Goal: Check status: Check status

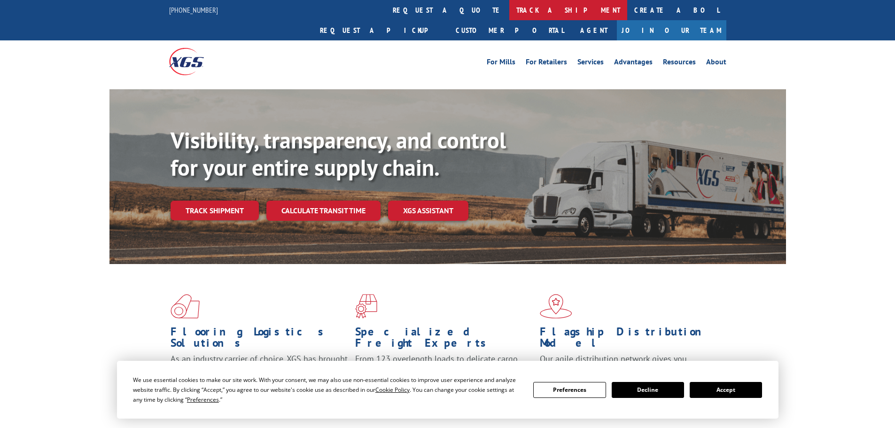
click at [510, 8] on link "track a shipment" at bounding box center [569, 10] width 118 height 20
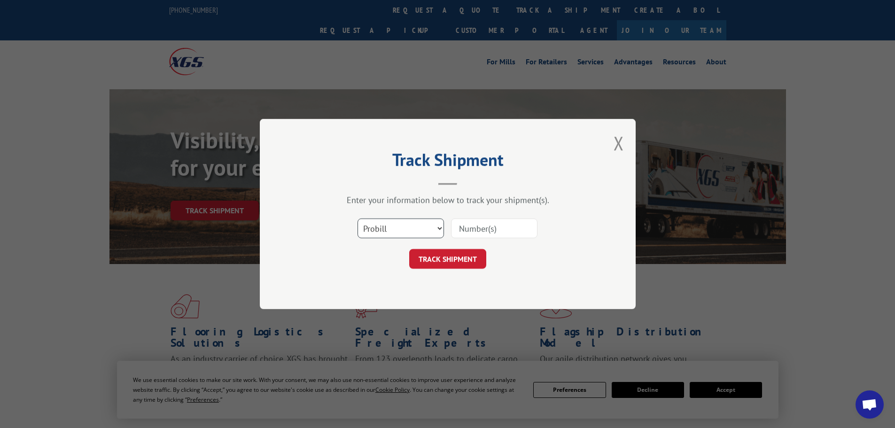
click at [394, 222] on select "Select category... Probill BOL PO" at bounding box center [401, 229] width 86 height 20
select select "po"
click at [358, 219] on select "Select category... Probill BOL PO" at bounding box center [401, 229] width 86 height 20
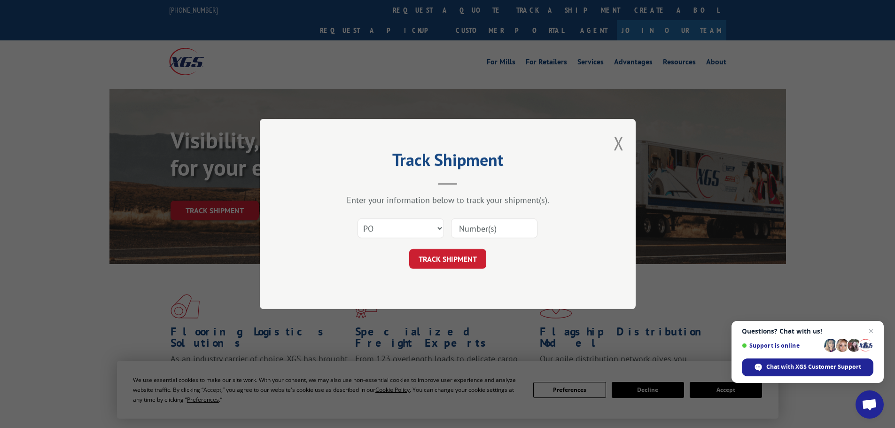
click at [498, 228] on input at bounding box center [494, 229] width 86 height 20
type input "25548291"
click at [409, 249] on button "TRACK SHIPMENT" at bounding box center [447, 259] width 77 height 20
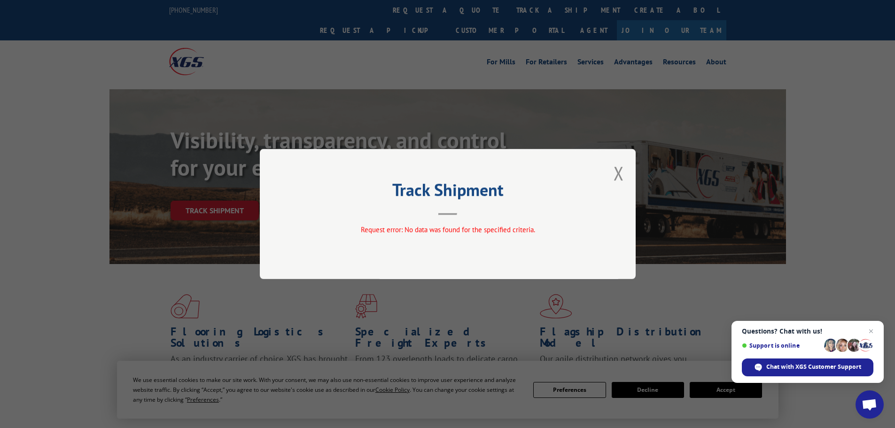
drag, startPoint x: 618, startPoint y: 176, endPoint x: 533, endPoint y: 62, distance: 142.1
click at [618, 171] on button "Close modal" at bounding box center [619, 173] width 10 height 25
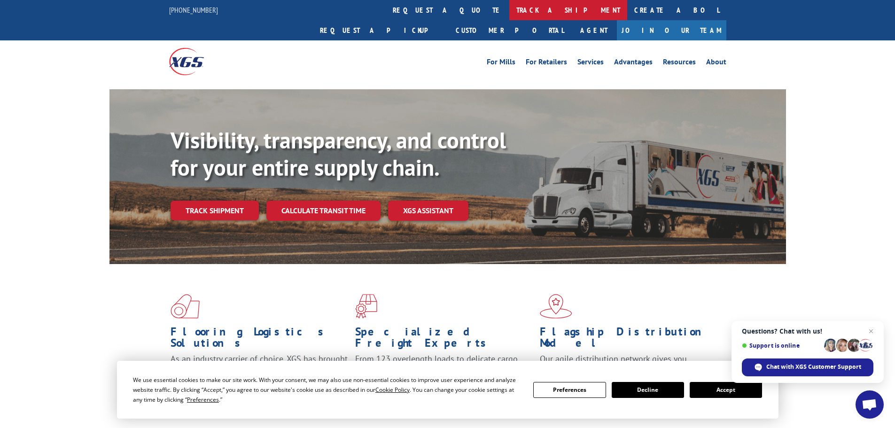
click at [510, 8] on link "track a shipment" at bounding box center [569, 10] width 118 height 20
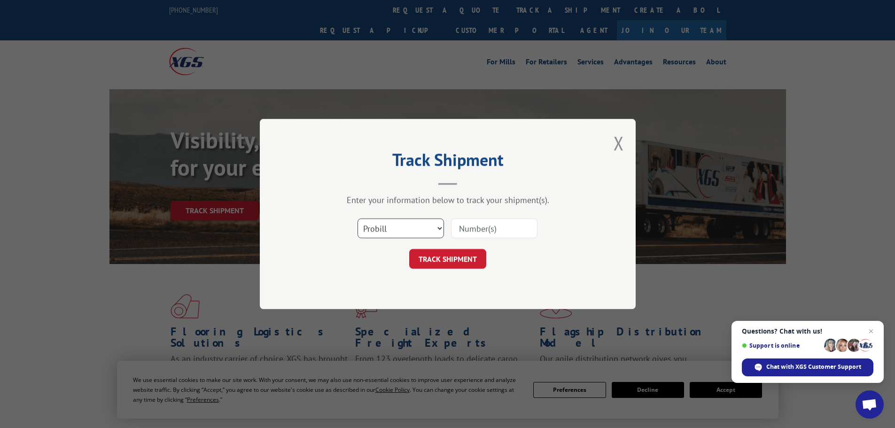
click at [405, 226] on select "Select category... Probill BOL PO" at bounding box center [401, 229] width 86 height 20
select select "po"
click at [358, 219] on select "Select category... Probill BOL PO" at bounding box center [401, 229] width 86 height 20
click at [472, 229] on input at bounding box center [494, 229] width 86 height 20
type input "25548262"
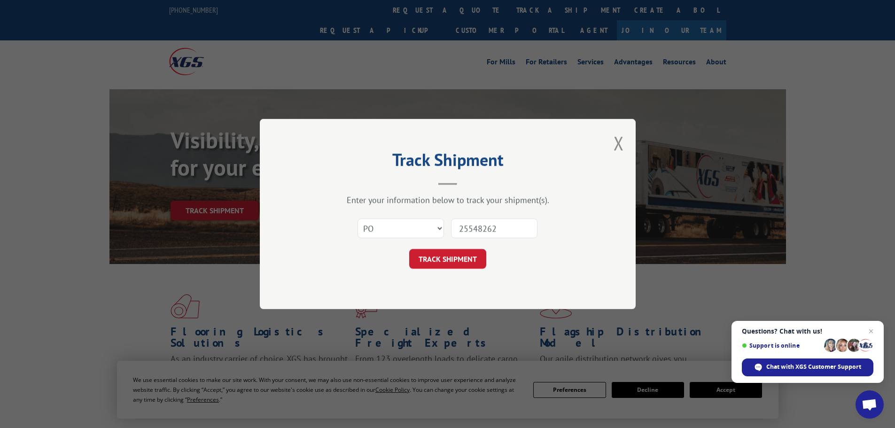
click button "TRACK SHIPMENT" at bounding box center [447, 259] width 77 height 20
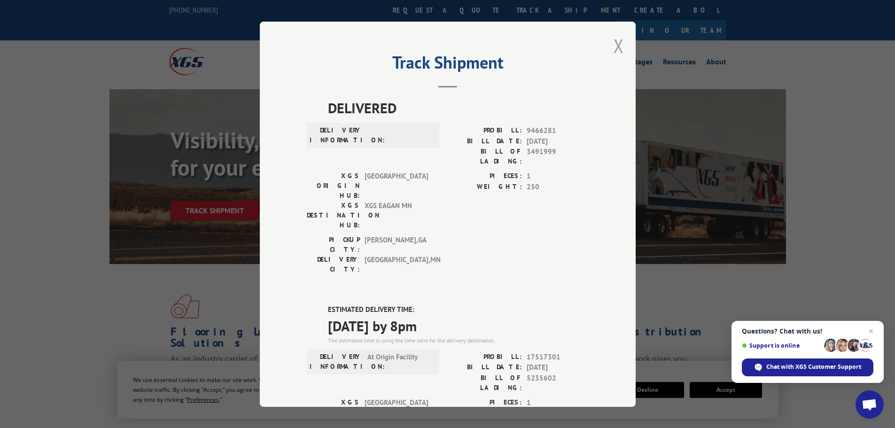
click at [615, 40] on button "Close modal" at bounding box center [619, 45] width 10 height 25
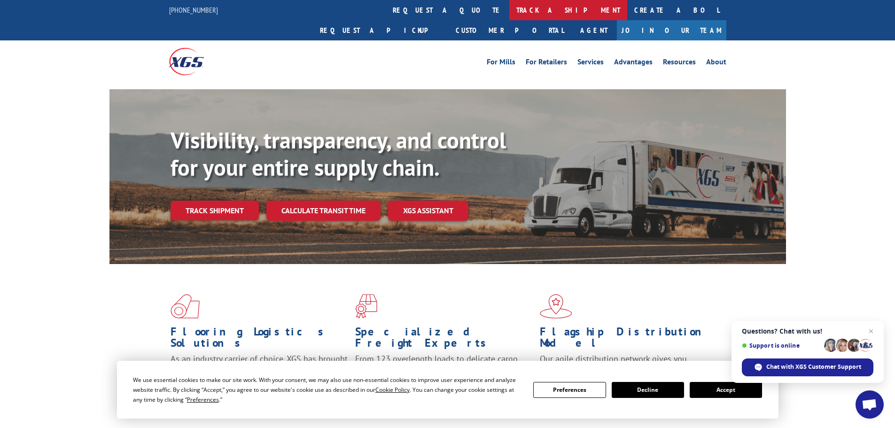
click at [510, 8] on link "track a shipment" at bounding box center [569, 10] width 118 height 20
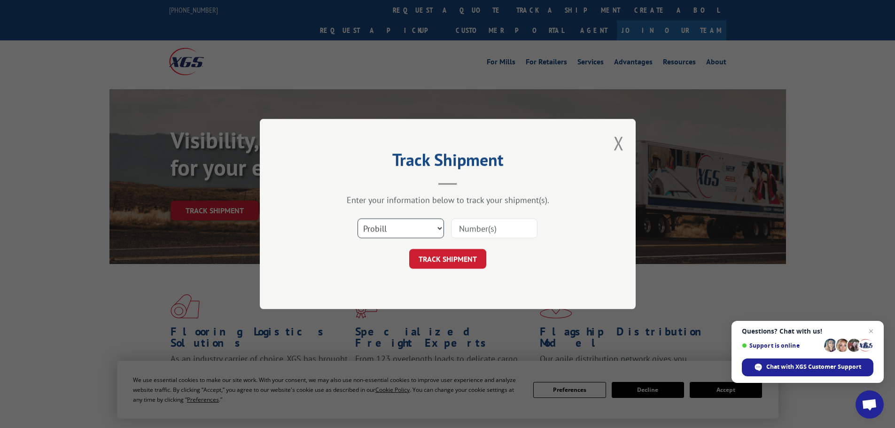
click at [417, 226] on select "Select category... Probill BOL PO" at bounding box center [401, 229] width 86 height 20
select select "po"
click at [358, 219] on select "Select category... Probill BOL PO" at bounding box center [401, 229] width 86 height 20
click at [479, 228] on input at bounding box center [494, 229] width 86 height 20
type input "25548260"
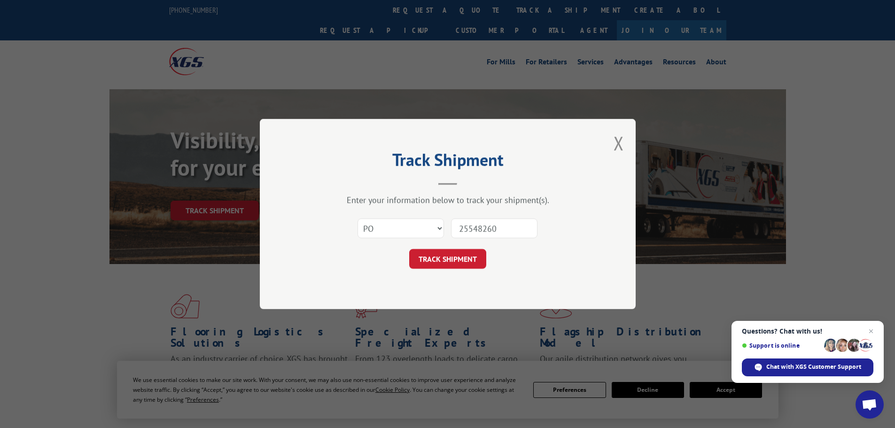
click button "TRACK SHIPMENT" at bounding box center [447, 259] width 77 height 20
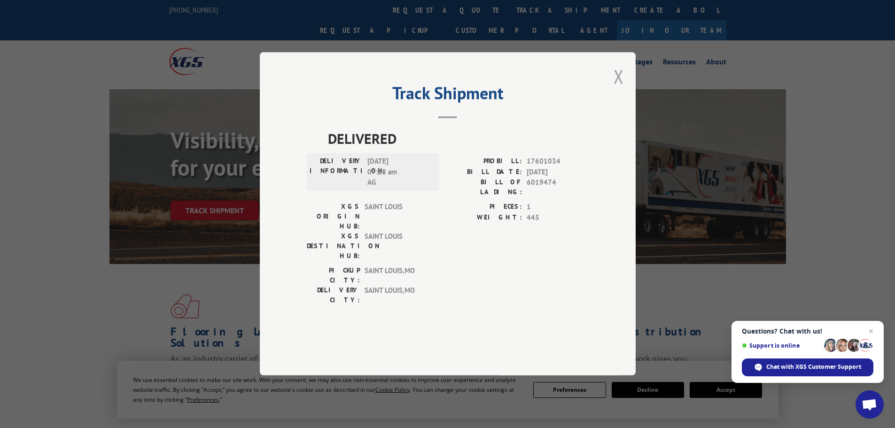
click at [619, 89] on button "Close modal" at bounding box center [619, 76] width 10 height 25
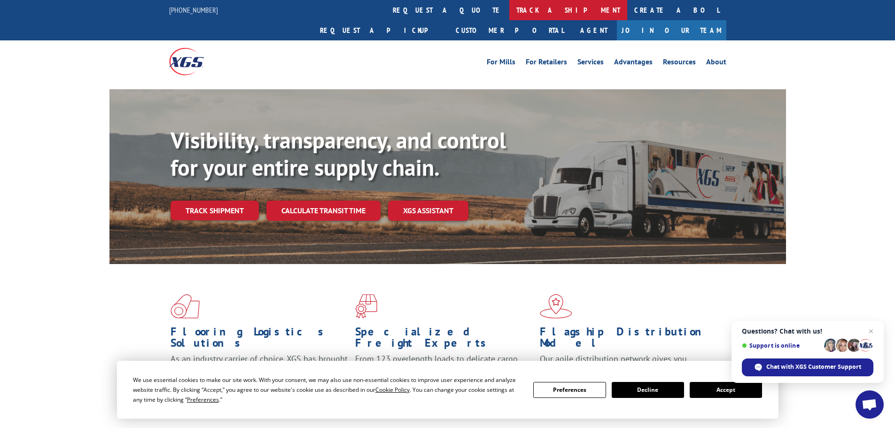
click at [510, 7] on link "track a shipment" at bounding box center [569, 10] width 118 height 20
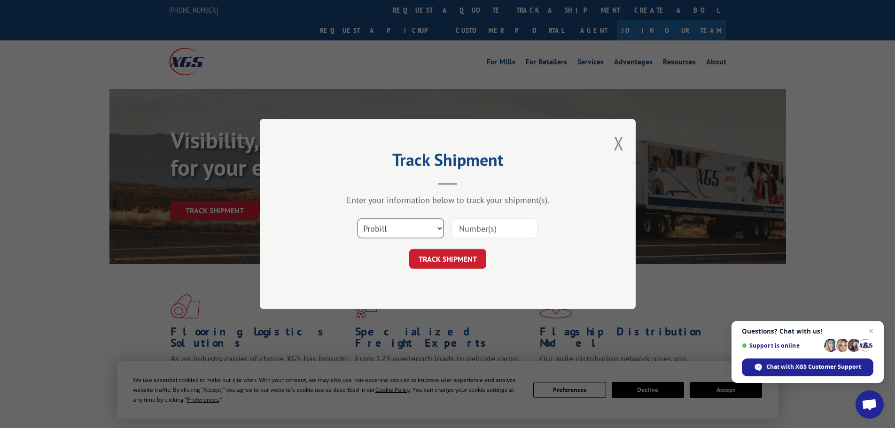
click at [401, 228] on select "Select category... Probill BOL PO" at bounding box center [401, 229] width 86 height 20
select select "po"
click at [358, 219] on select "Select category... Probill BOL PO" at bounding box center [401, 229] width 86 height 20
click at [487, 229] on input at bounding box center [494, 229] width 86 height 20
type input "25548237"
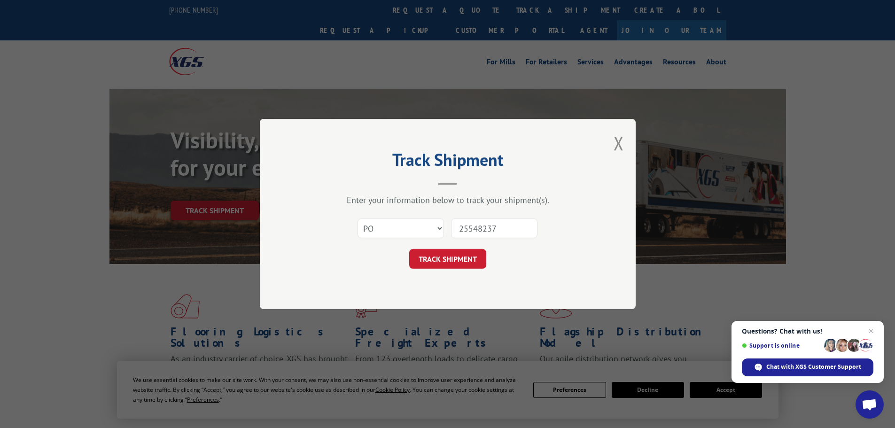
click button "TRACK SHIPMENT" at bounding box center [447, 259] width 77 height 20
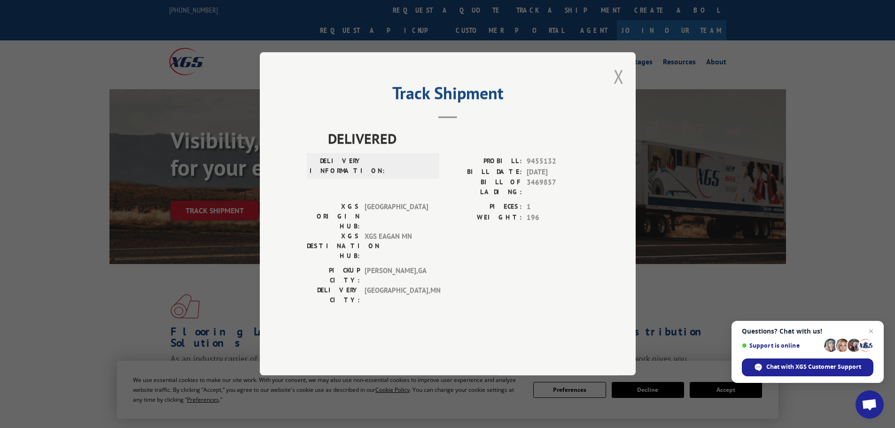
click at [616, 89] on button "Close modal" at bounding box center [619, 76] width 10 height 25
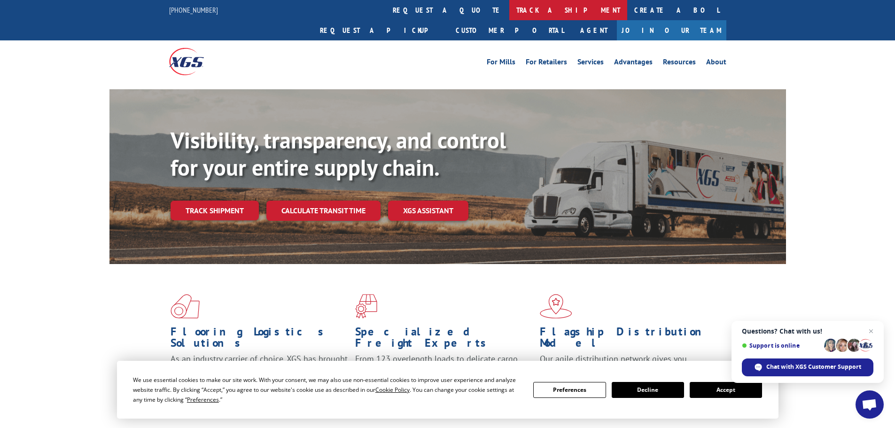
click at [510, 11] on link "track a shipment" at bounding box center [569, 10] width 118 height 20
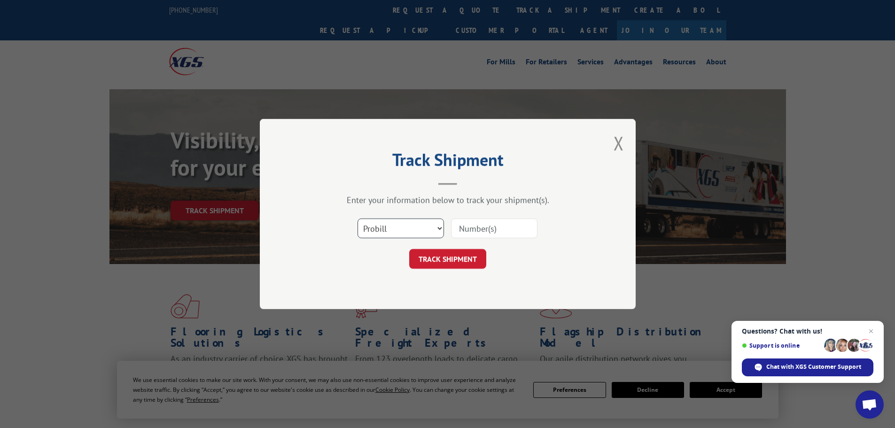
click at [406, 227] on select "Select category... Probill BOL PO" at bounding box center [401, 229] width 86 height 20
select select "po"
click at [358, 219] on select "Select category... Probill BOL PO" at bounding box center [401, 229] width 86 height 20
click at [481, 227] on input at bounding box center [494, 229] width 86 height 20
type input "25548237"
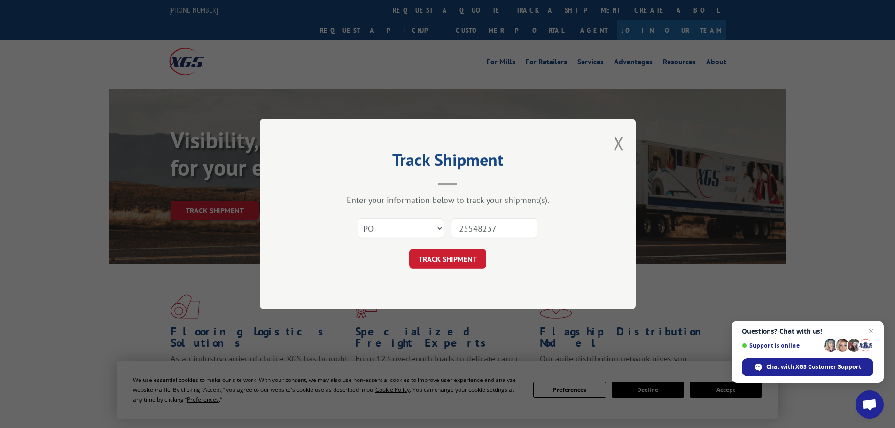
click button "TRACK SHIPMENT" at bounding box center [447, 259] width 77 height 20
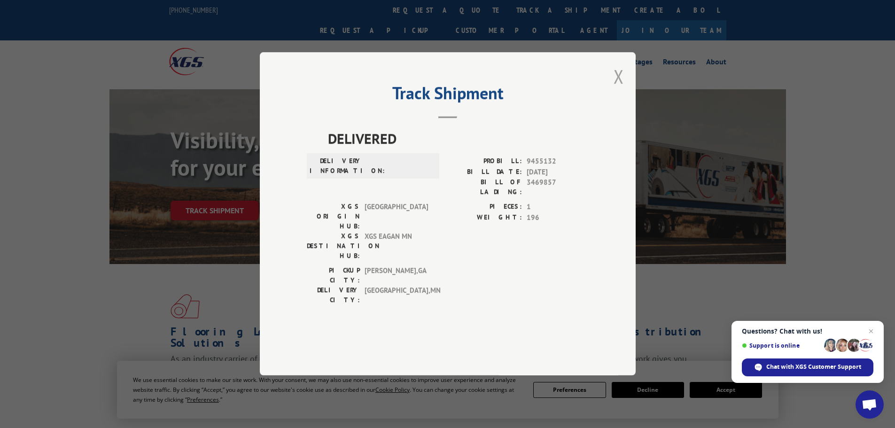
click at [620, 89] on button "Close modal" at bounding box center [619, 76] width 10 height 25
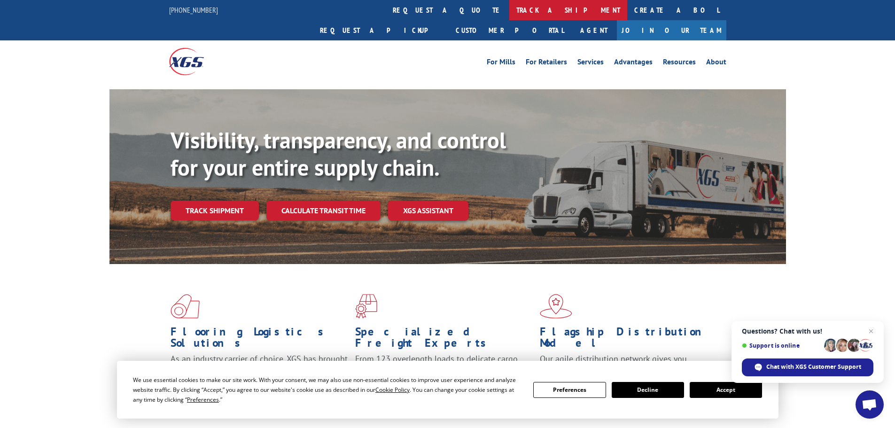
click at [510, 9] on link "track a shipment" at bounding box center [569, 10] width 118 height 20
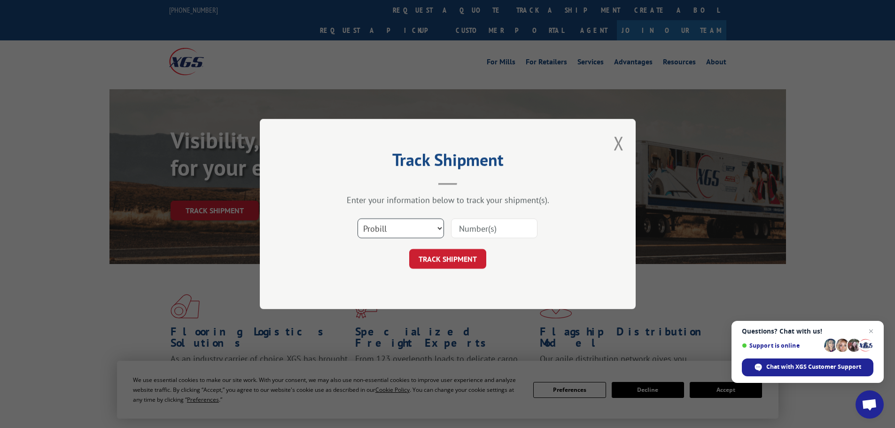
click at [420, 229] on select "Select category... Probill BOL PO" at bounding box center [401, 229] width 86 height 20
select select "po"
click at [358, 219] on select "Select category... Probill BOL PO" at bounding box center [401, 229] width 86 height 20
click at [473, 221] on input at bounding box center [494, 229] width 86 height 20
type input "25548237"
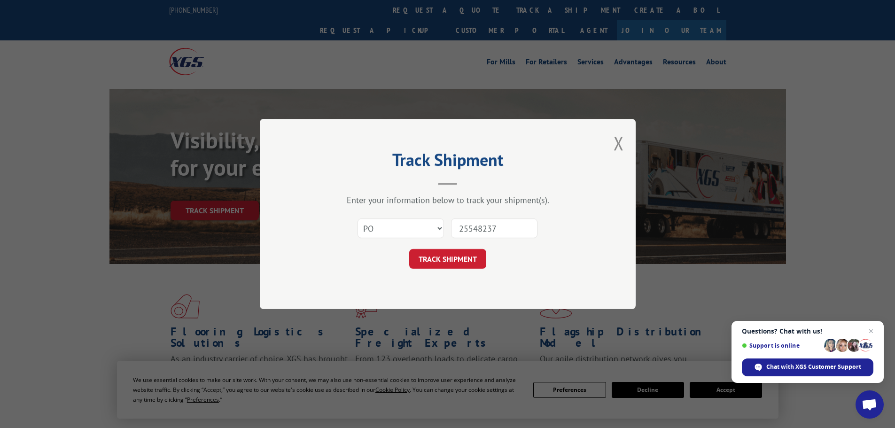
click button "TRACK SHIPMENT" at bounding box center [447, 259] width 77 height 20
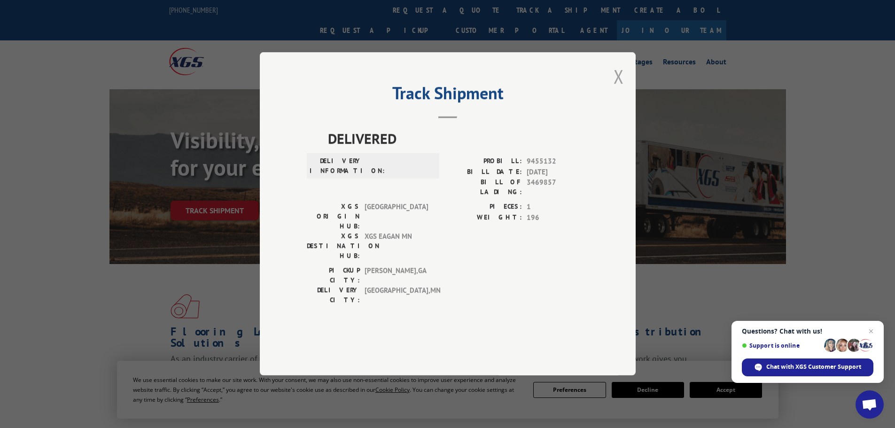
drag, startPoint x: 620, startPoint y: 101, endPoint x: 526, endPoint y: 47, distance: 108.3
click at [615, 89] on button "Close modal" at bounding box center [619, 76] width 10 height 25
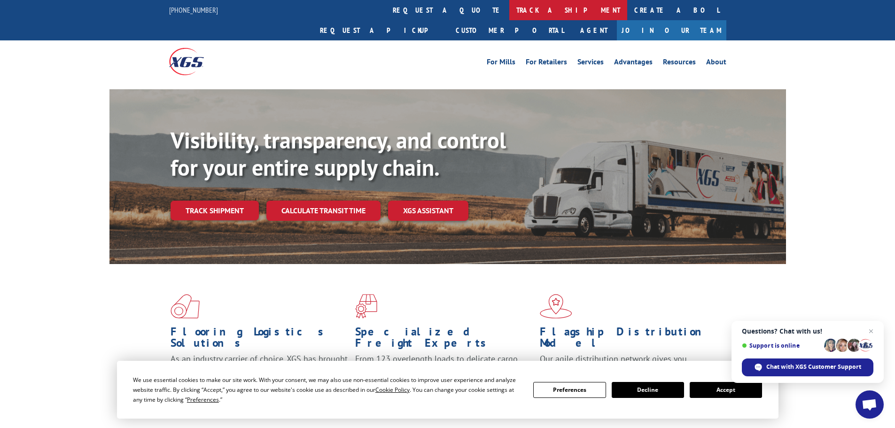
click at [510, 6] on link "track a shipment" at bounding box center [569, 10] width 118 height 20
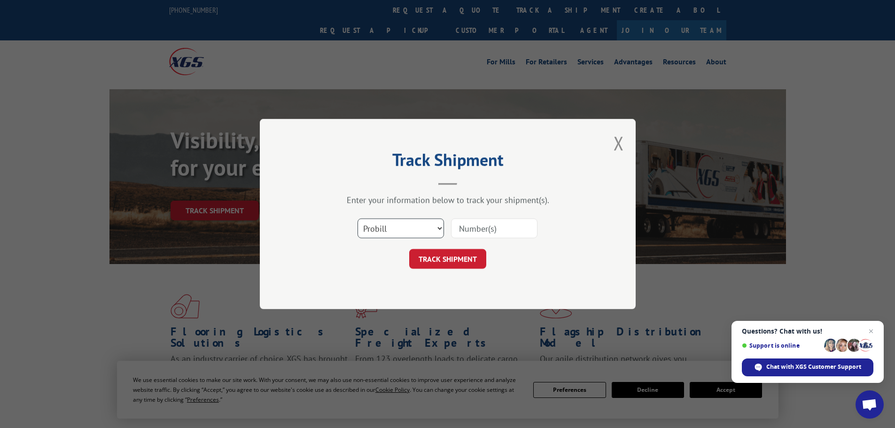
click at [421, 222] on select "Select category... Probill BOL PO" at bounding box center [401, 229] width 86 height 20
select select "po"
click at [358, 219] on select "Select category... Probill BOL PO" at bounding box center [401, 229] width 86 height 20
click at [491, 228] on input at bounding box center [494, 229] width 86 height 20
type input "25578041"
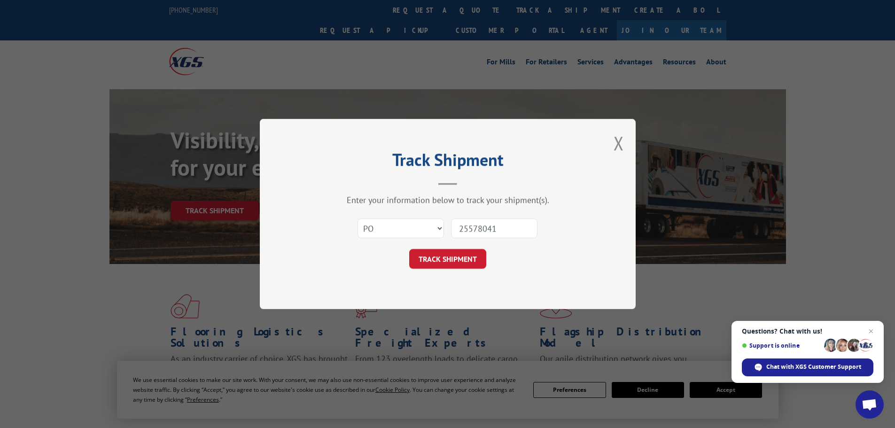
click at [409, 249] on button "TRACK SHIPMENT" at bounding box center [447, 259] width 77 height 20
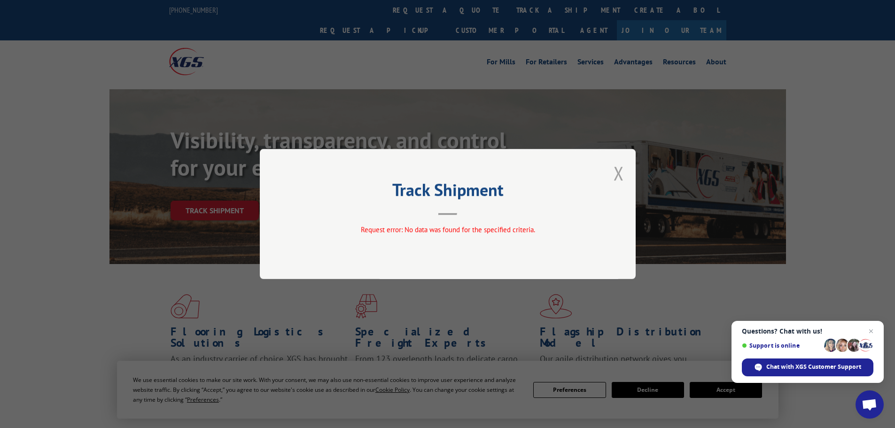
click at [621, 174] on button "Close modal" at bounding box center [619, 173] width 10 height 25
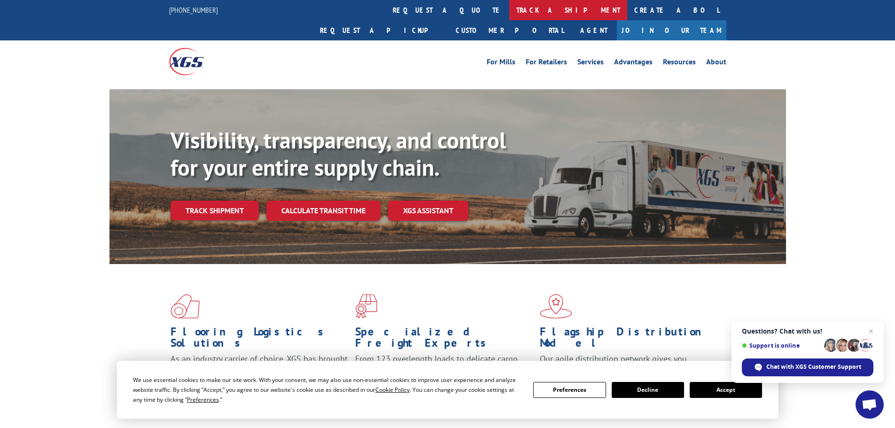
click at [510, 11] on link "track a shipment" at bounding box center [569, 10] width 118 height 20
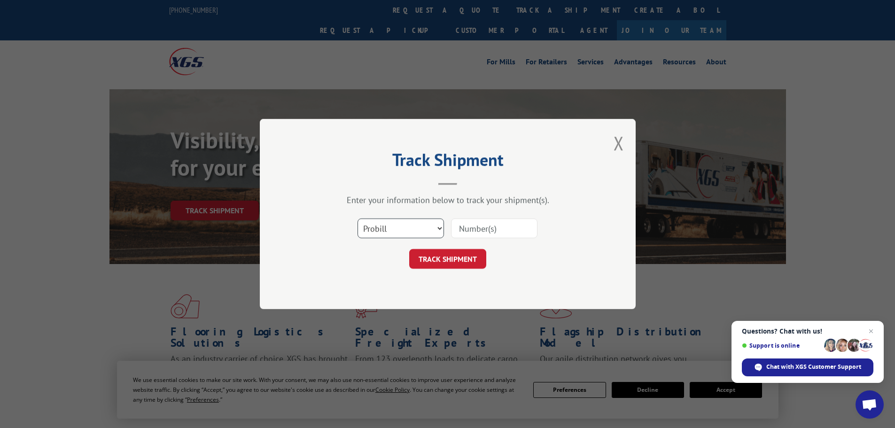
click at [401, 230] on select "Select category... Probill BOL PO" at bounding box center [401, 229] width 86 height 20
select select "po"
click at [358, 219] on select "Select category... Probill BOL PO" at bounding box center [401, 229] width 86 height 20
click at [463, 226] on input at bounding box center [494, 229] width 86 height 20
type input "25548041"
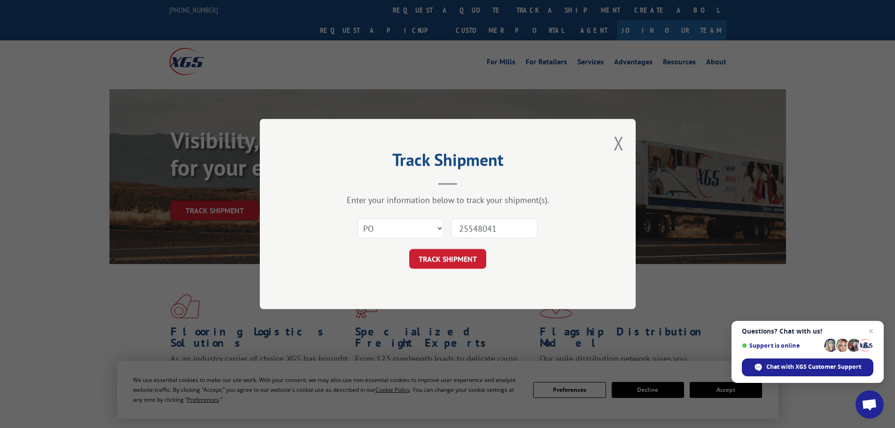
click button "TRACK SHIPMENT" at bounding box center [447, 259] width 77 height 20
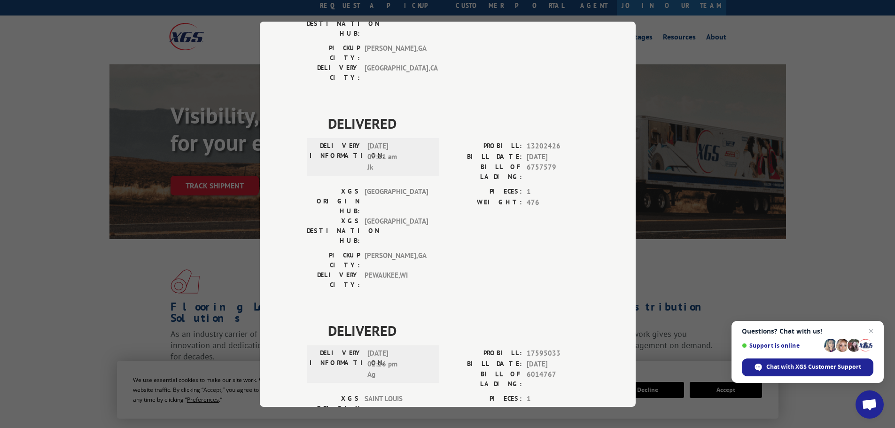
scroll to position [47, 0]
